Goal: Find specific page/section: Locate a particular part of the current website

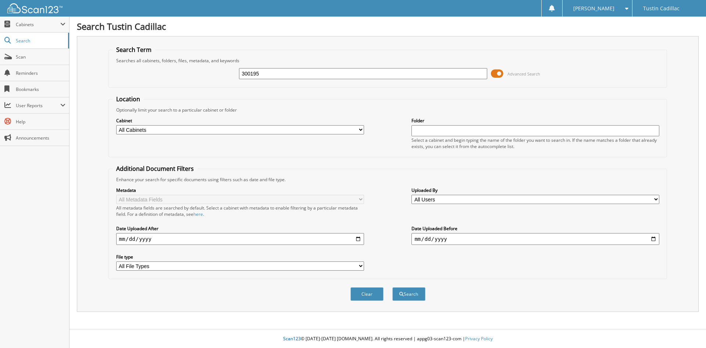
type input "300195"
click at [392, 287] on button "Search" at bounding box center [408, 294] width 33 height 14
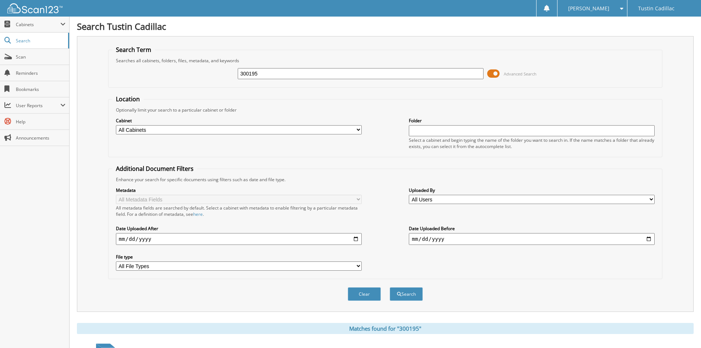
scroll to position [64, 0]
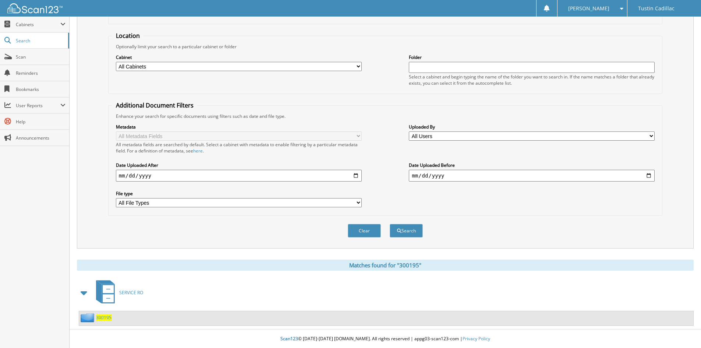
click at [104, 320] on span "300195" at bounding box center [103, 317] width 15 height 6
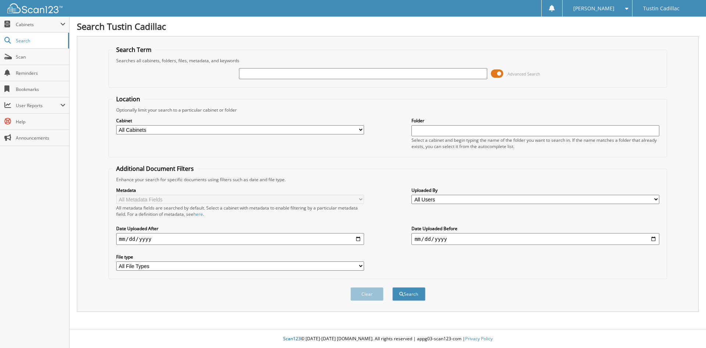
click at [250, 75] on input "text" at bounding box center [363, 73] width 248 height 11
type input "115159"
click at [392, 287] on button "Search" at bounding box center [408, 294] width 33 height 14
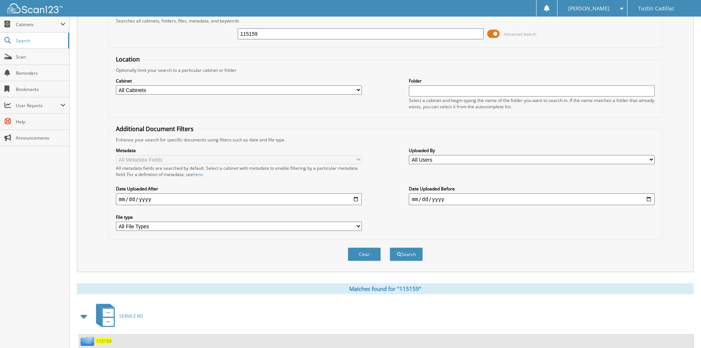
scroll to position [64, 0]
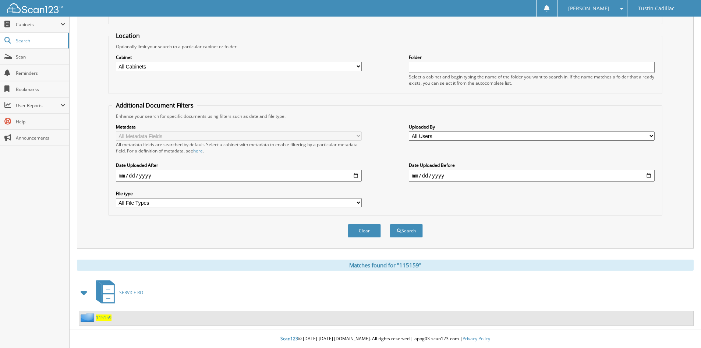
click at [104, 318] on span "115159" at bounding box center [103, 317] width 15 height 6
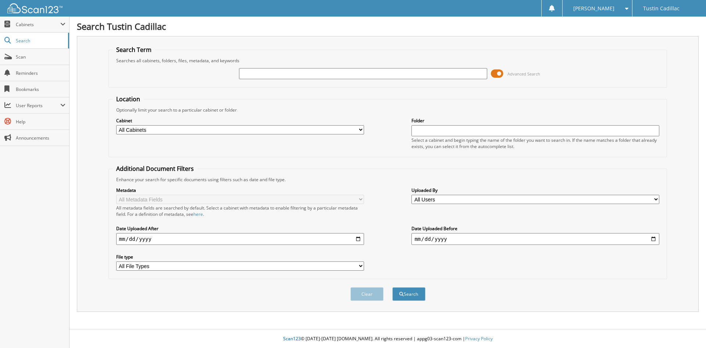
click at [252, 75] on input "text" at bounding box center [363, 73] width 248 height 11
type input "00195"
click at [392, 287] on button "Search" at bounding box center [408, 294] width 33 height 14
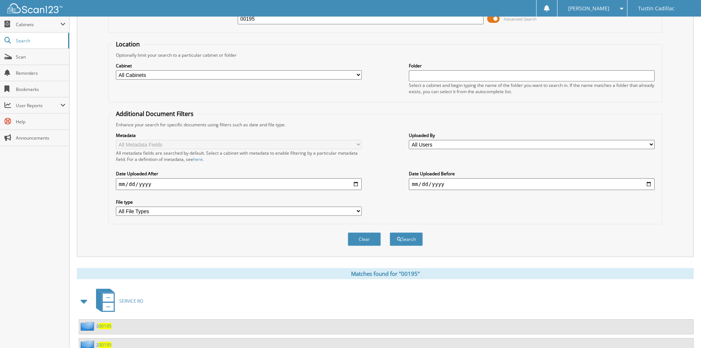
scroll to position [82, 0]
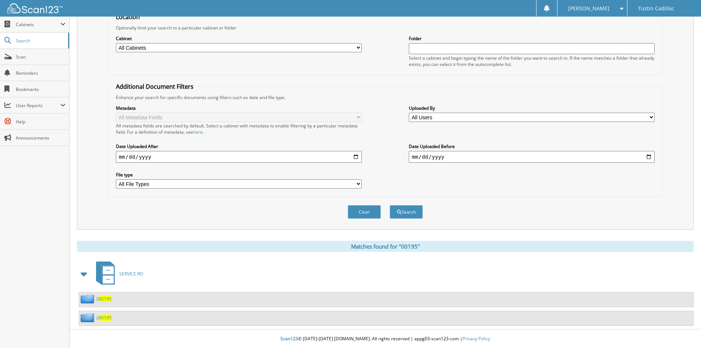
click at [104, 316] on span "00195" at bounding box center [105, 317] width 13 height 6
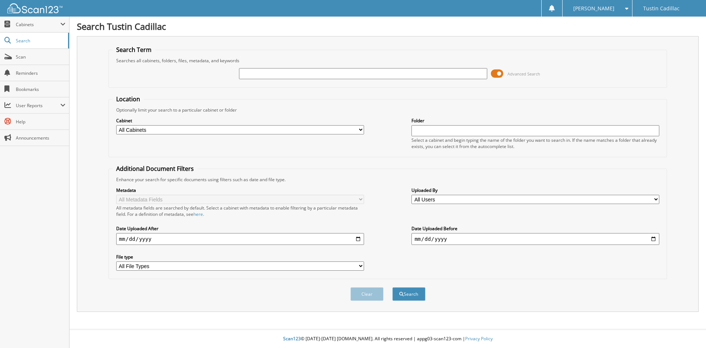
click at [259, 74] on input "text" at bounding box center [363, 73] width 248 height 11
type input "15159"
click at [392, 287] on button "Search" at bounding box center [408, 294] width 33 height 14
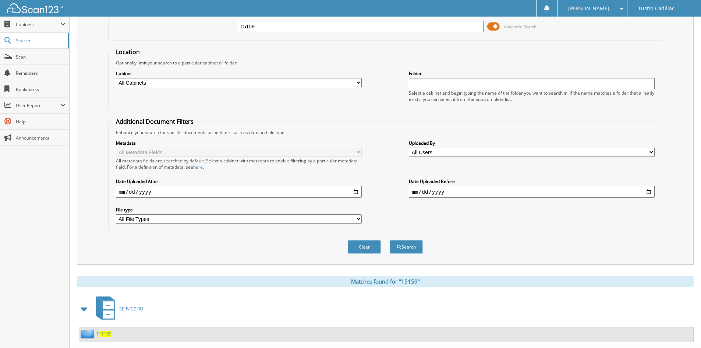
scroll to position [64, 0]
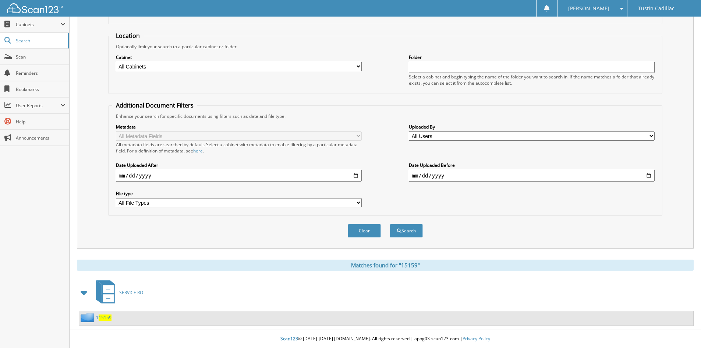
click at [106, 318] on span "15159" at bounding box center [105, 317] width 13 height 6
